Goal: Transaction & Acquisition: Purchase product/service

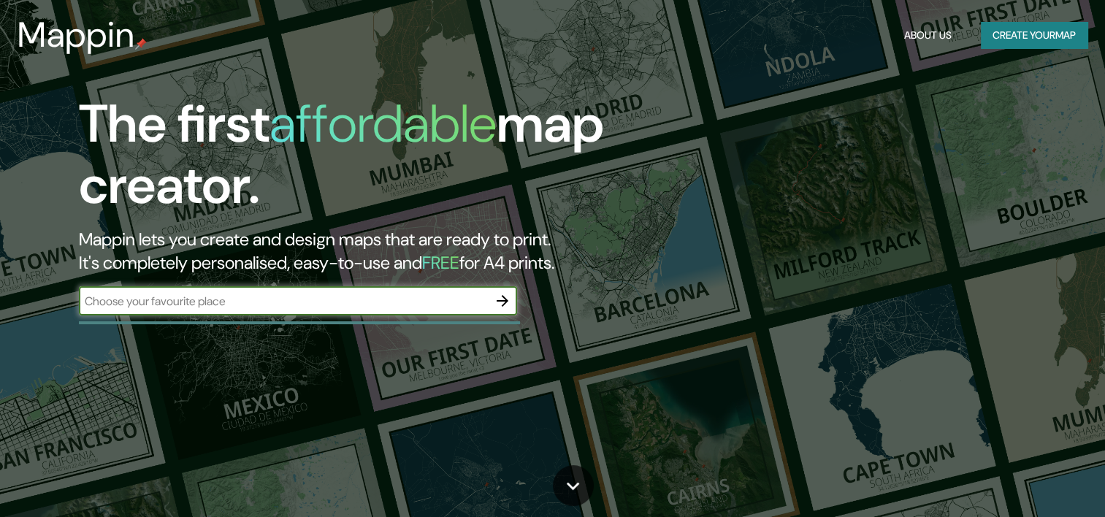
click at [265, 307] on input "text" at bounding box center [283, 301] width 409 height 17
type input "phiré"
click at [500, 292] on icon "button" at bounding box center [503, 301] width 18 height 18
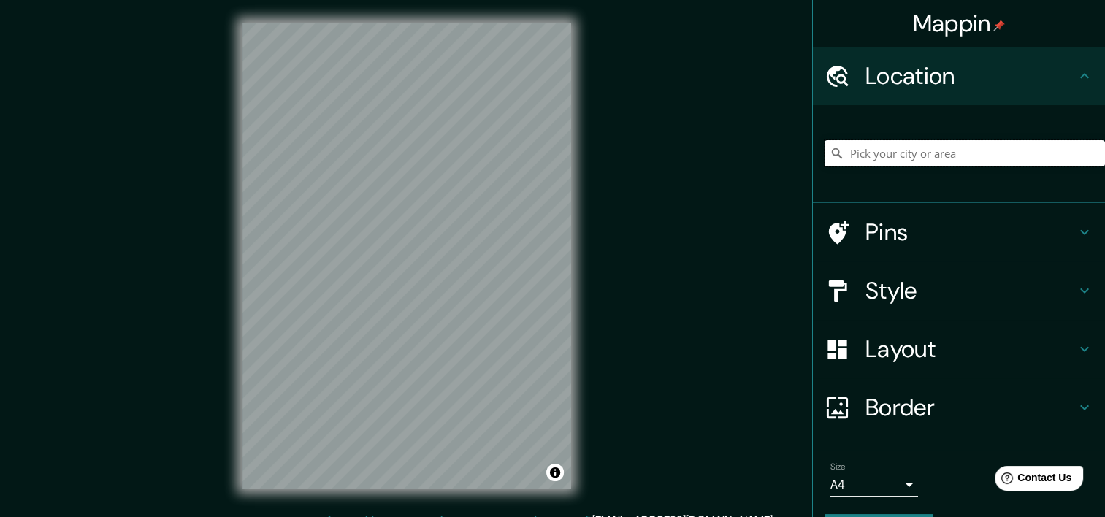
click at [951, 153] on input "Pick your city or area" at bounding box center [964, 153] width 280 height 26
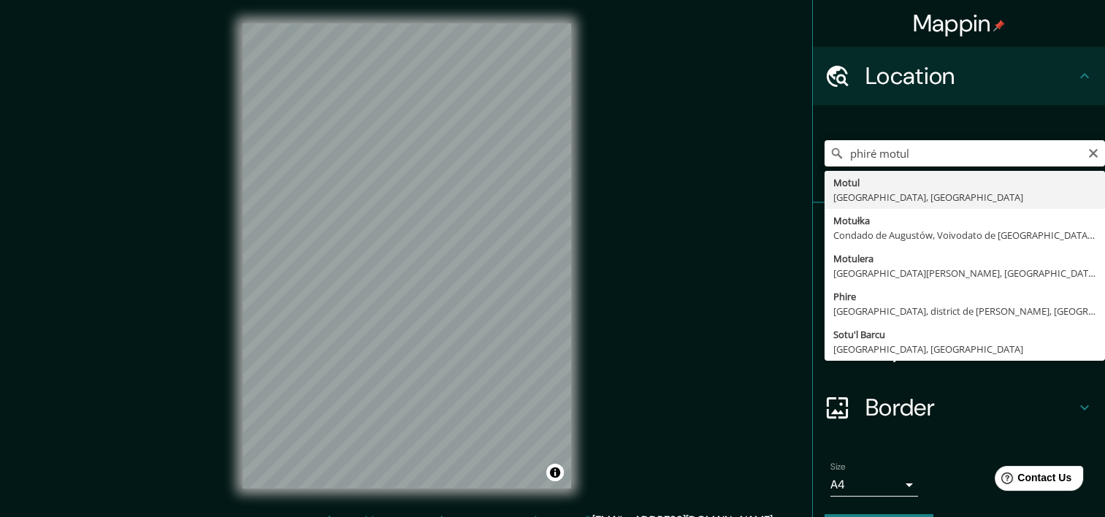
type input "Motul, [GEOGRAPHIC_DATA], [GEOGRAPHIC_DATA]"
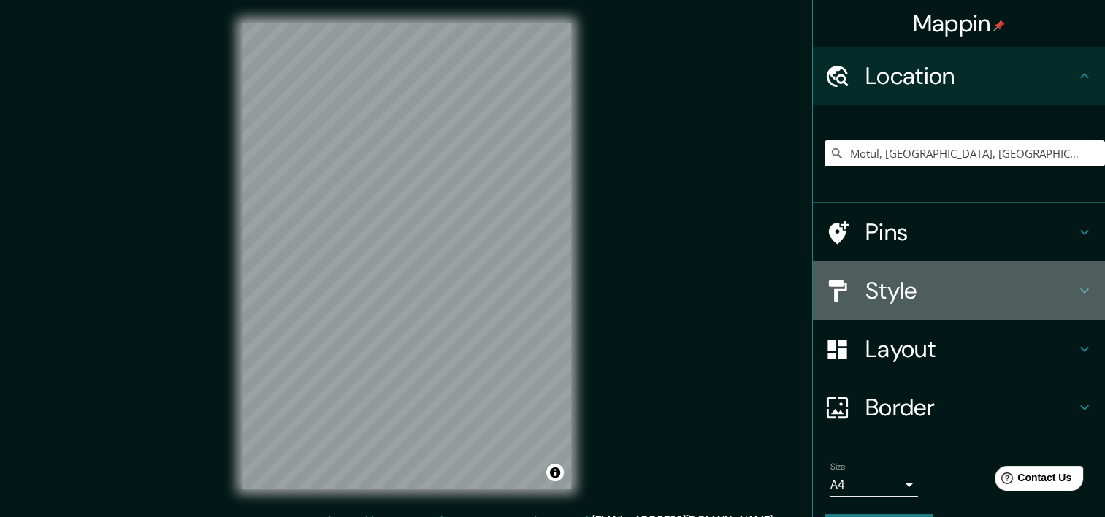
click at [927, 284] on h4 "Style" at bounding box center [970, 290] width 210 height 29
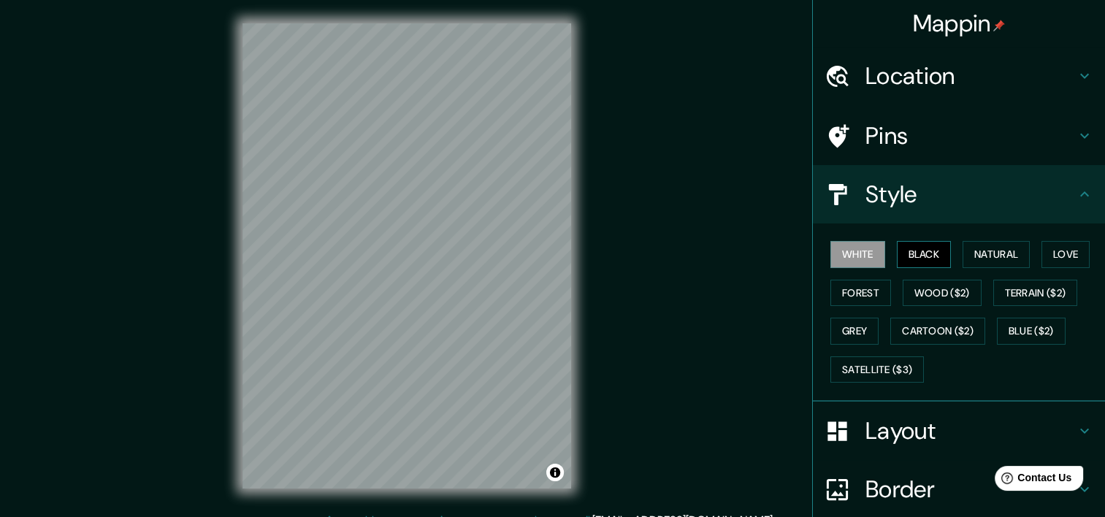
click at [921, 254] on button "Black" at bounding box center [924, 254] width 55 height 27
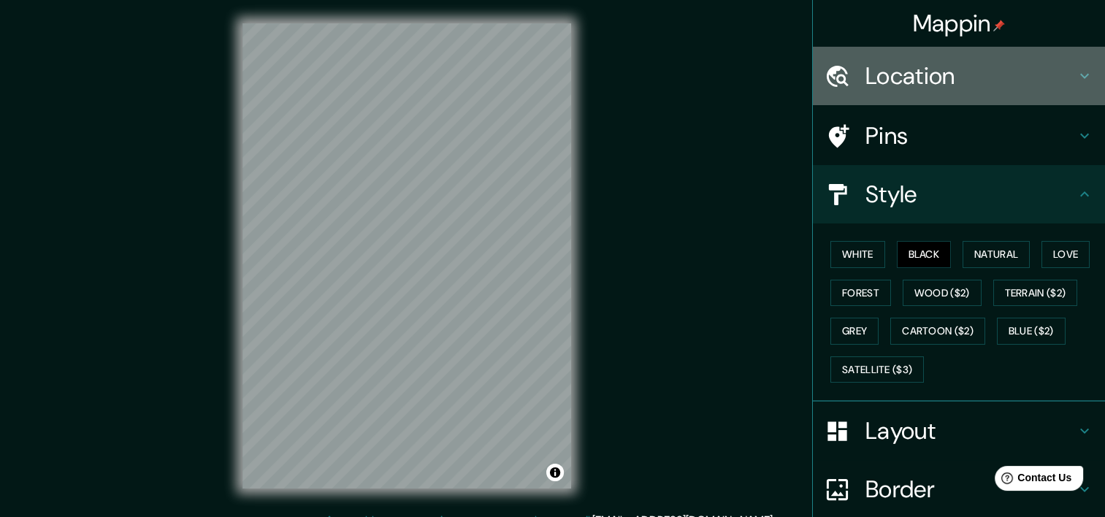
click at [928, 54] on div "Location" at bounding box center [959, 76] width 292 height 58
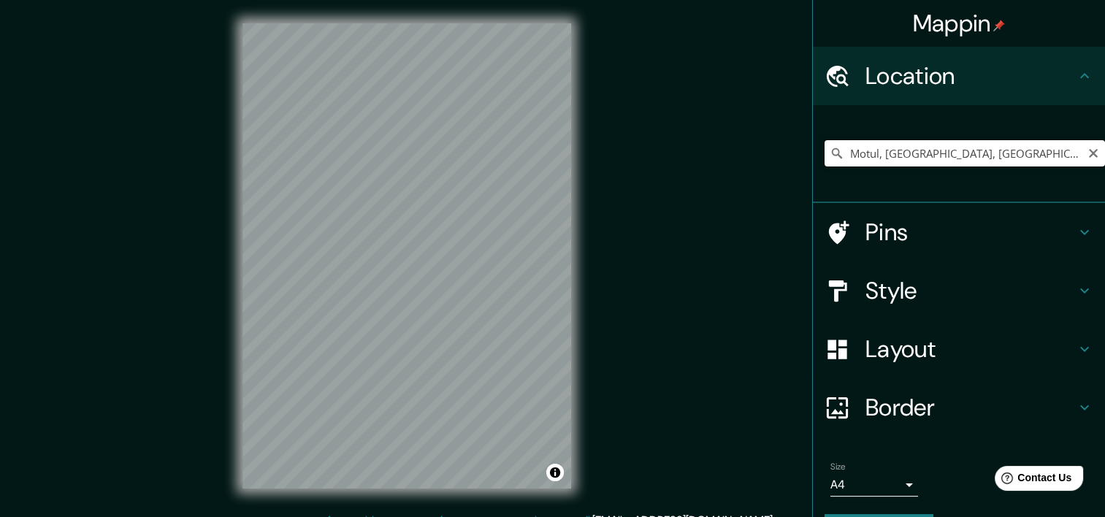
click at [1018, 158] on input "Motul, [GEOGRAPHIC_DATA], [GEOGRAPHIC_DATA]" at bounding box center [964, 153] width 280 height 26
